Goal: Transaction & Acquisition: Purchase product/service

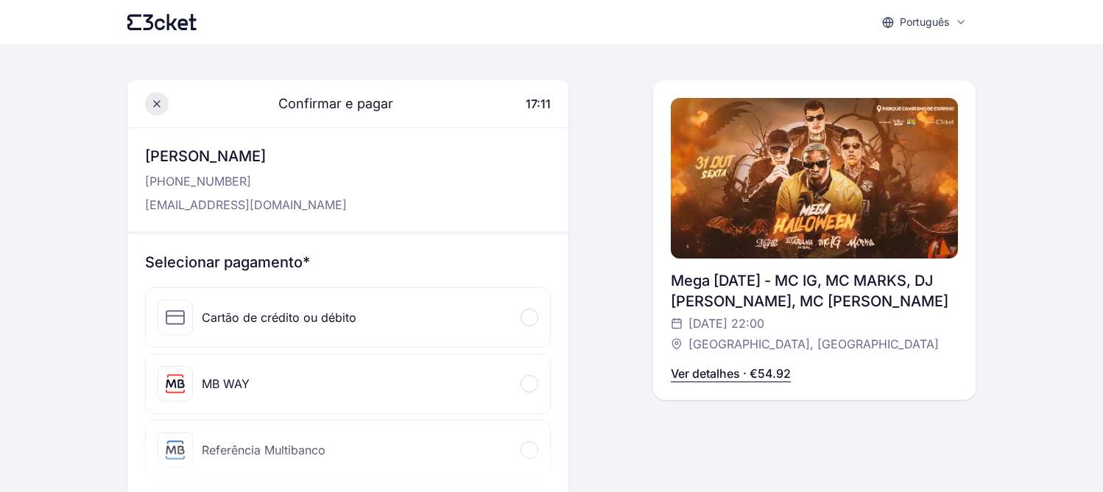
click at [161, 108] on icon at bounding box center [157, 104] width 12 height 12
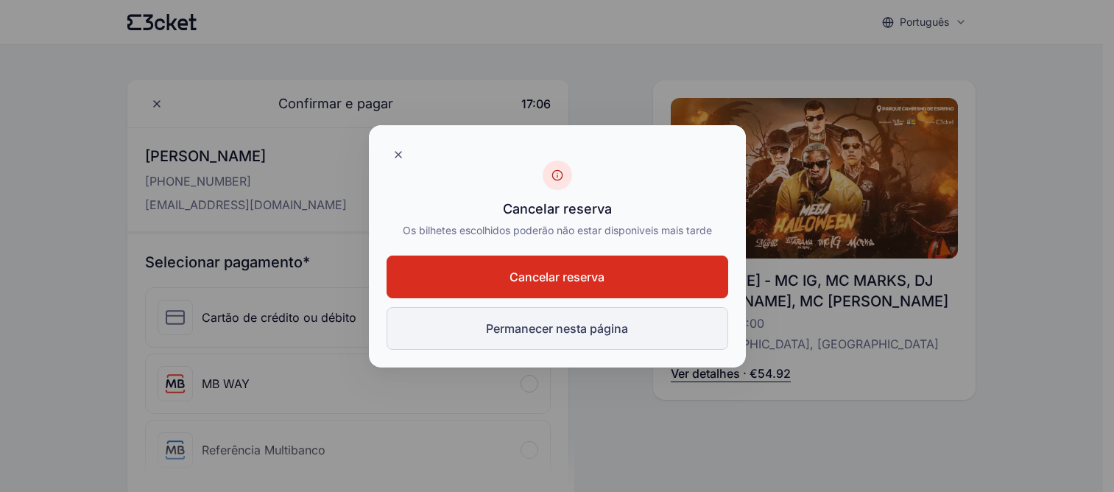
click at [564, 329] on button "Permanecer nesta página" at bounding box center [558, 328] width 342 height 43
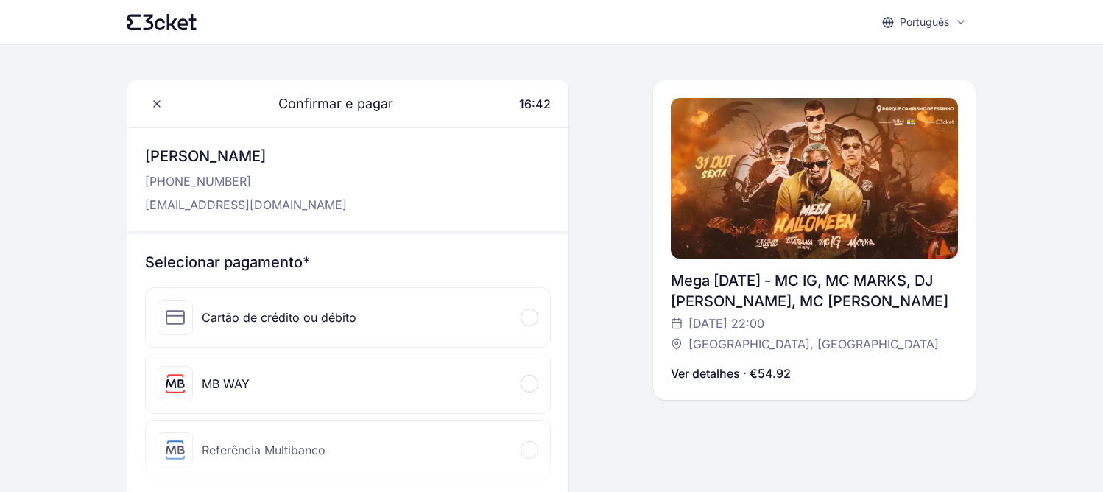
click at [164, 31] on div "Português English Português Català Español Français" at bounding box center [551, 22] width 848 height 44
click at [164, 24] on icon at bounding box center [161, 22] width 69 height 16
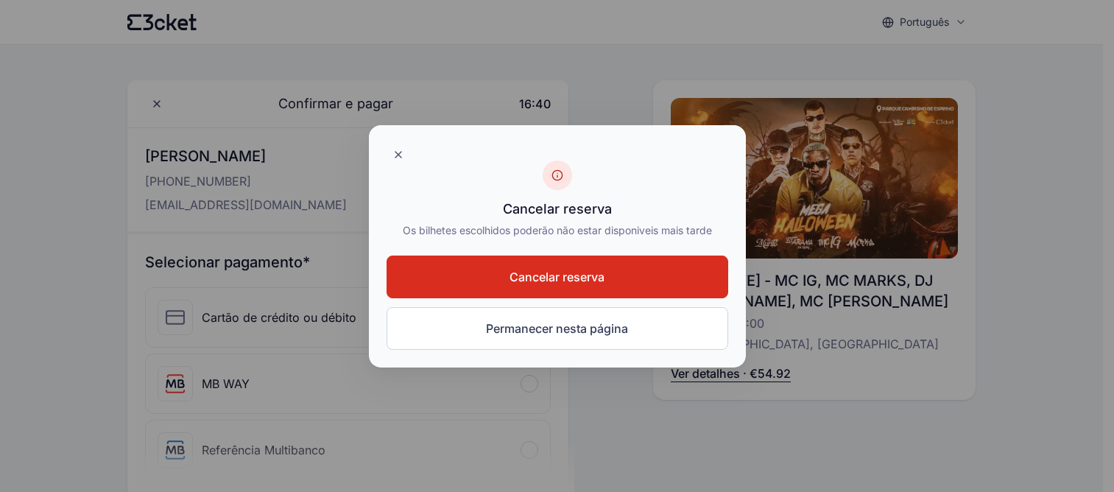
click at [521, 280] on span "Cancelar reserva" at bounding box center [557, 277] width 95 height 18
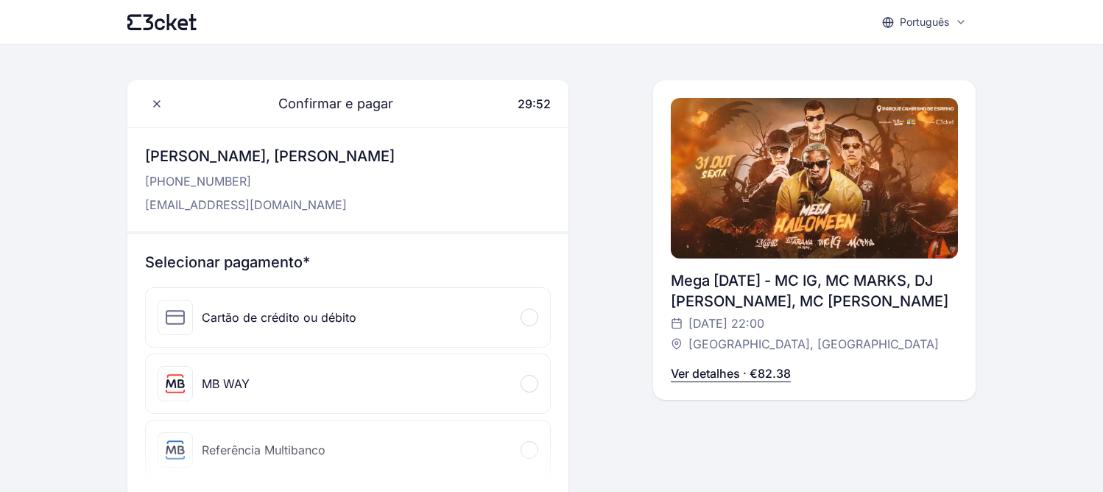
click at [225, 385] on div "MB WAY" at bounding box center [226, 384] width 48 height 18
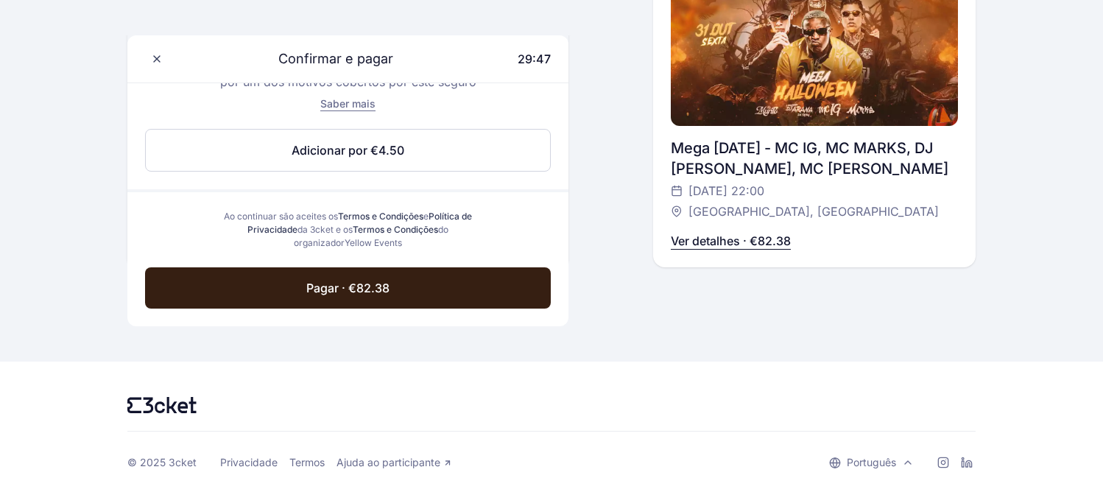
scroll to position [776, 0]
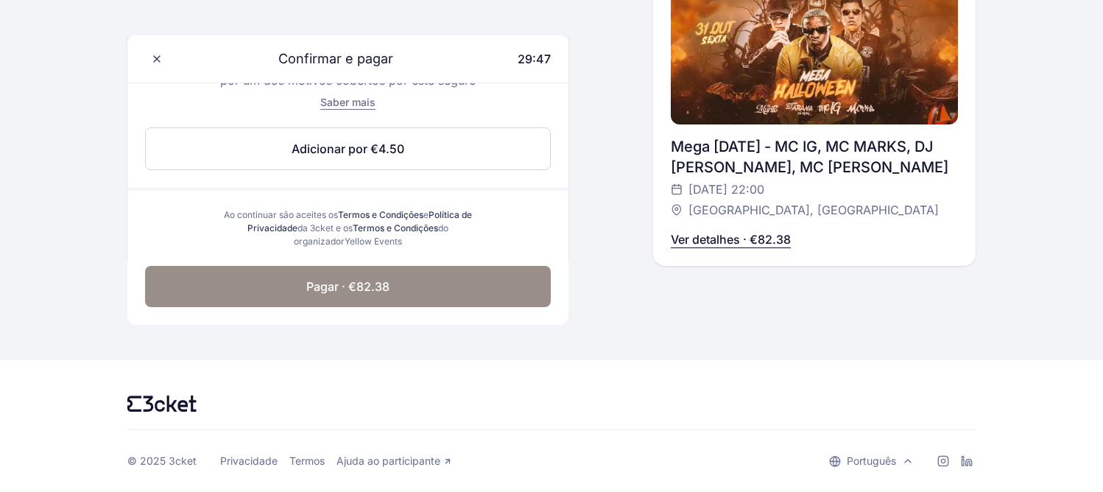
click at [342, 298] on button "Pagar · €82.38" at bounding box center [348, 286] width 406 height 41
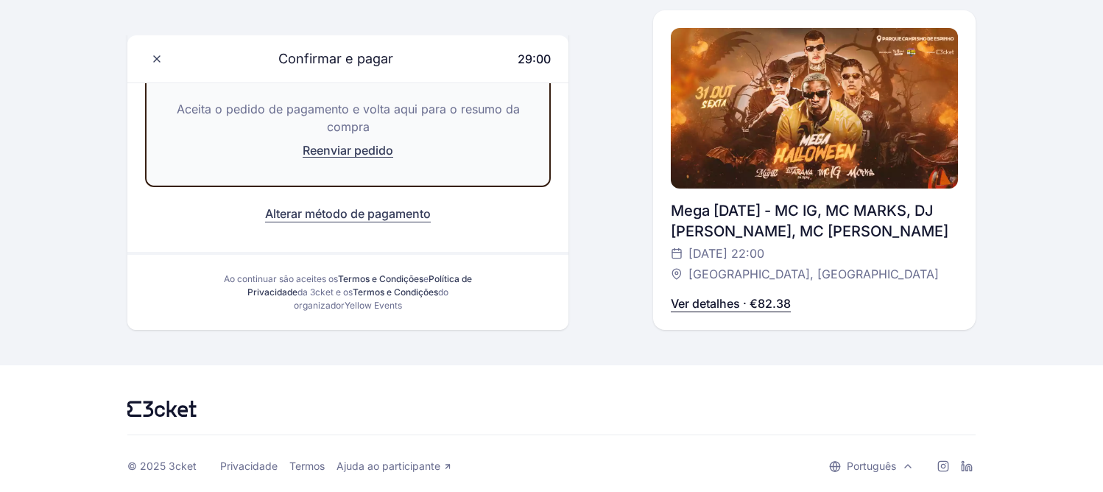
scroll to position [303, 0]
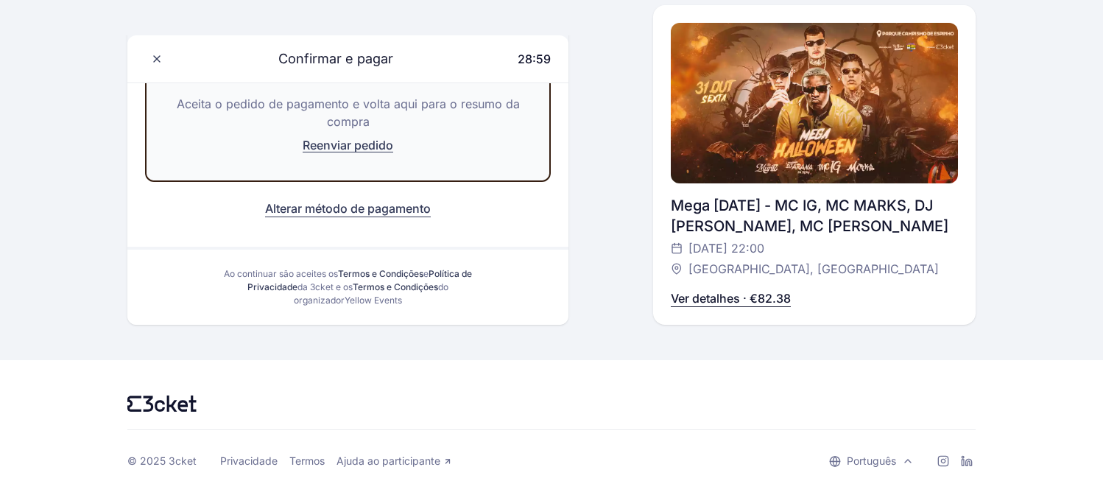
click at [718, 298] on p "Ver detalhes · €82.38" at bounding box center [731, 298] width 120 height 18
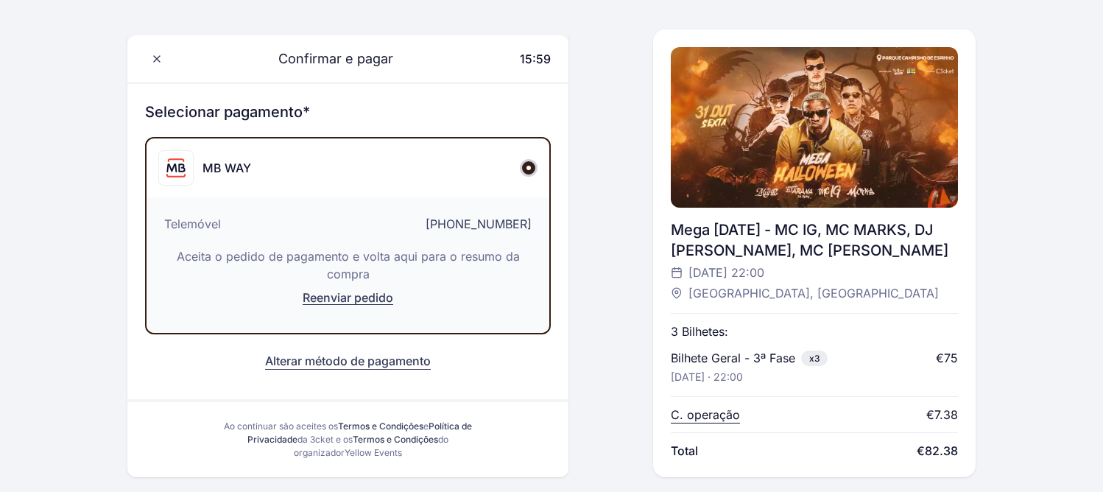
scroll to position [0, 0]
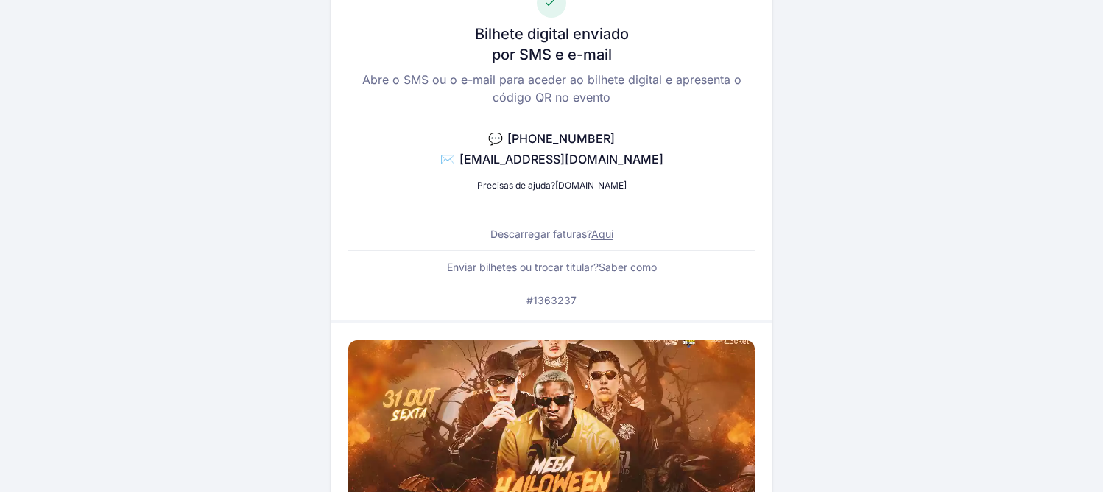
scroll to position [147, 0]
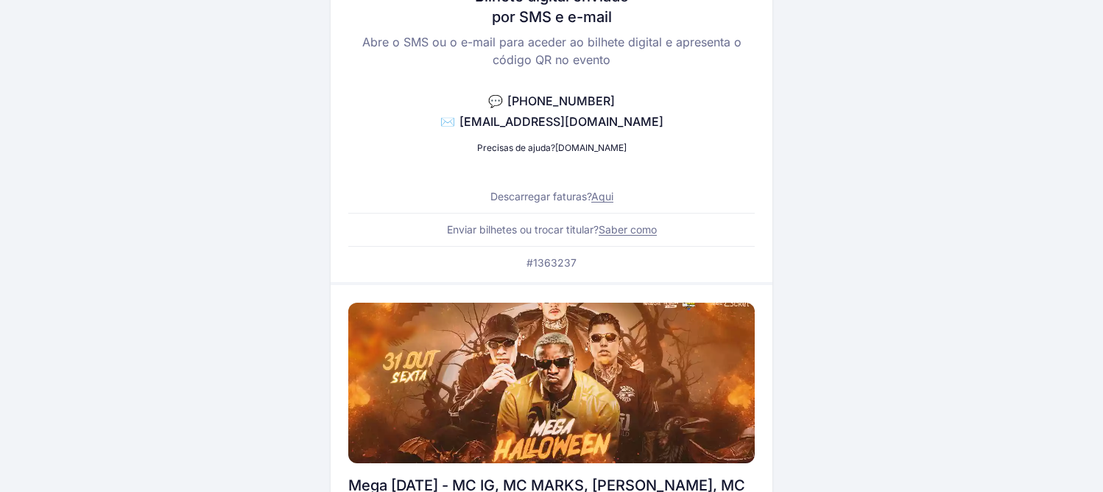
click at [608, 198] on link "Aqui" at bounding box center [602, 196] width 22 height 13
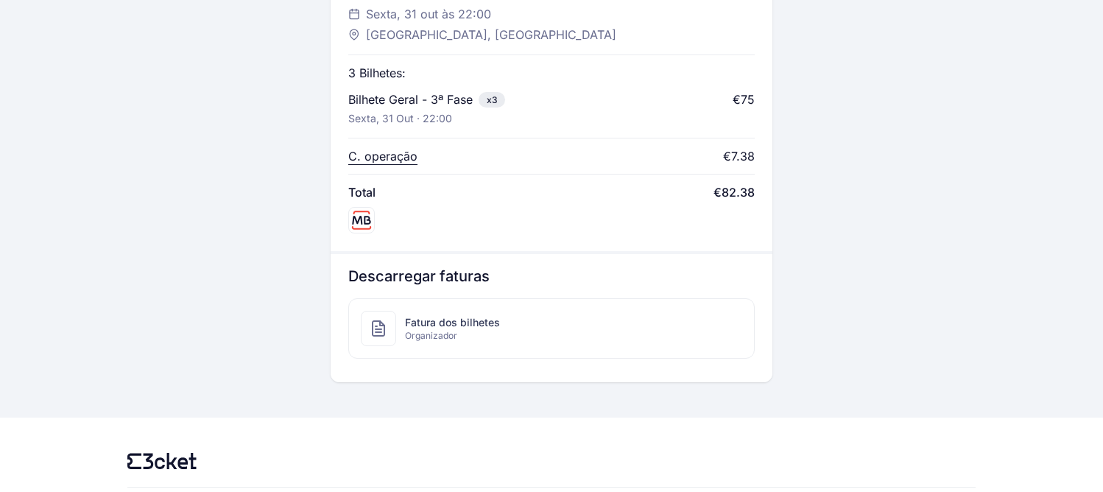
scroll to position [663, 0]
click at [437, 323] on span "Fatura dos bilhetes" at bounding box center [452, 321] width 95 height 15
